Goal: Task Accomplishment & Management: Complete application form

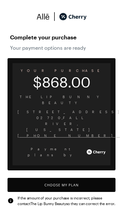
scroll to position [5, 0]
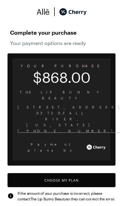
click at [81, 173] on button "Choose My Plan" at bounding box center [62, 180] width 108 height 14
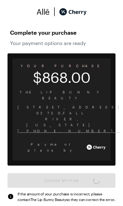
scroll to position [3, 0]
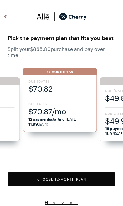
click at [65, 112] on span "$70.87/mo" at bounding box center [59, 111] width 63 height 10
click at [69, 182] on button "Choose 12 -Month Plan" at bounding box center [62, 179] width 108 height 14
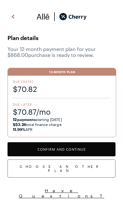
click at [74, 149] on button "Confirm and Continue" at bounding box center [62, 149] width 108 height 14
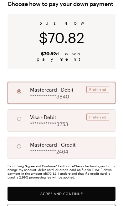
scroll to position [31, 0]
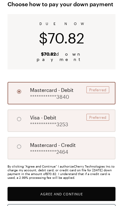
click at [70, 188] on button "Agree and Continue" at bounding box center [62, 194] width 108 height 14
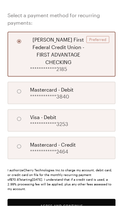
scroll to position [116, 0]
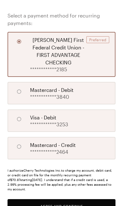
click at [72, 199] on button "Agree and Continue" at bounding box center [62, 206] width 108 height 14
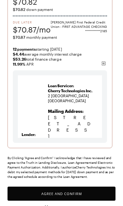
scroll to position [92, 0]
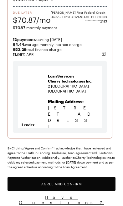
click at [64, 183] on button "Agree and Confirm" at bounding box center [62, 184] width 108 height 14
